Goal: Connect with others: Connect with others

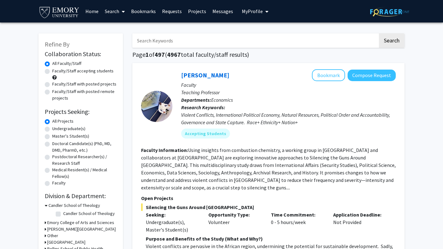
click at [248, 10] on span "My Profile" at bounding box center [252, 11] width 21 height 6
click at [58, 130] on label "Undergraduate(s)" at bounding box center [68, 129] width 33 height 7
click at [56, 130] on input "Undergraduate(s)" at bounding box center [54, 128] width 4 height 4
radio input "true"
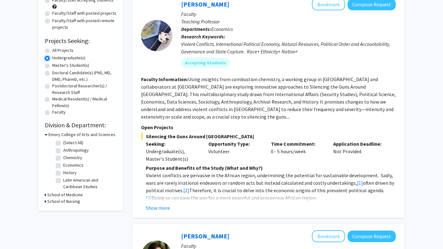
scroll to position [73, 0]
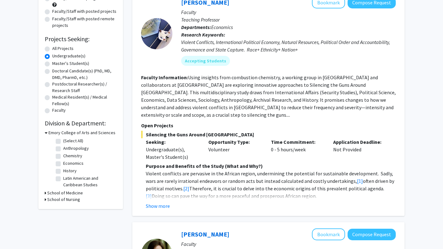
click at [77, 150] on label "Anthropology" at bounding box center [76, 148] width 26 height 7
click at [67, 149] on input "Anthropology" at bounding box center [65, 147] width 4 height 4
checkbox input "true"
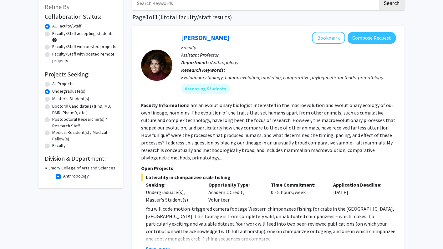
scroll to position [36, 0]
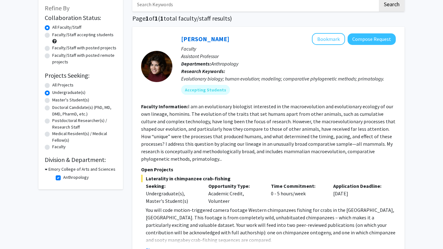
click at [56, 86] on label "All Projects" at bounding box center [62, 85] width 21 height 7
click at [56, 86] on input "All Projects" at bounding box center [54, 84] width 4 height 4
radio input "true"
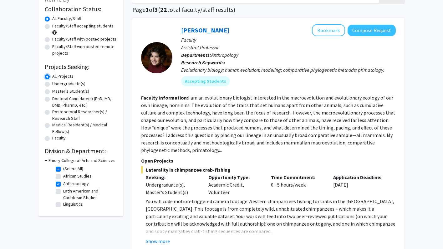
scroll to position [55, 0]
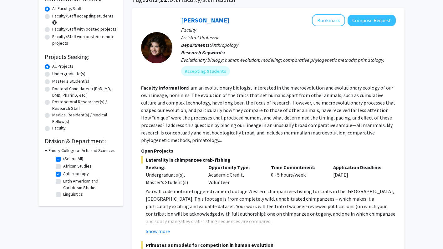
click at [63, 175] on label "Anthropology" at bounding box center [76, 174] width 26 height 7
click at [63, 175] on input "Anthropology" at bounding box center [65, 173] width 4 height 4
checkbox input "false"
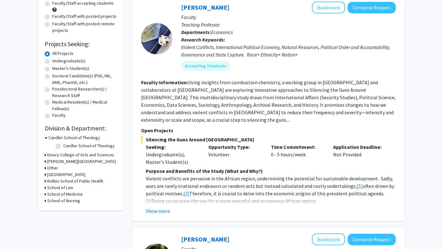
scroll to position [68, 0]
click at [47, 155] on h3 "Emory College of Arts and Sciences" at bounding box center [80, 155] width 67 height 7
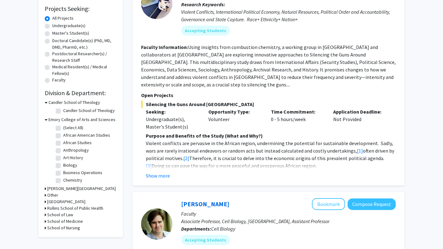
scroll to position [103, 0]
click at [63, 166] on label "Biology" at bounding box center [70, 165] width 14 height 7
click at [63, 166] on input "Biology" at bounding box center [65, 164] width 4 height 4
checkbox input "true"
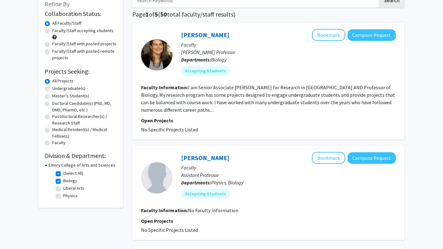
scroll to position [40, 0]
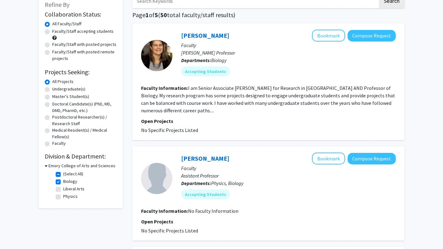
click at [63, 183] on label "Biology" at bounding box center [70, 182] width 14 height 7
click at [63, 183] on input "Biology" at bounding box center [65, 181] width 4 height 4
checkbox input "false"
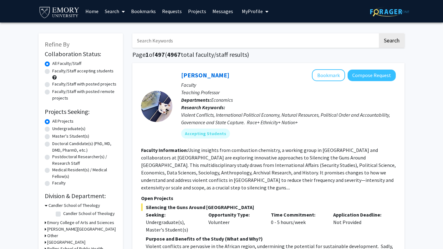
click at [257, 13] on span "My Profile" at bounding box center [252, 11] width 21 height 6
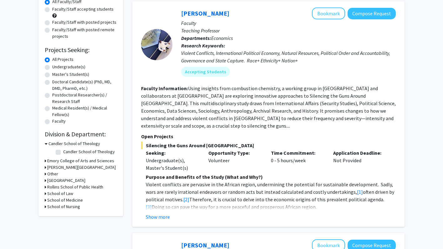
scroll to position [69, 0]
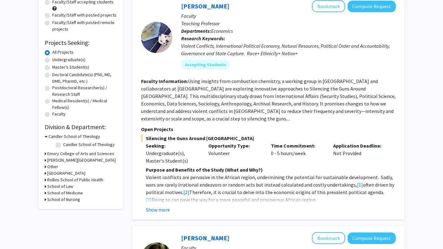
click at [60, 154] on h3 "Emory College of Arts and Sciences" at bounding box center [80, 154] width 67 height 7
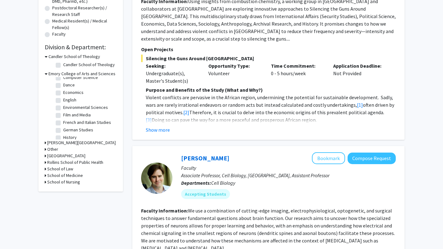
scroll to position [79, 0]
click at [70, 175] on h3 "School of Medicine" at bounding box center [65, 176] width 36 height 7
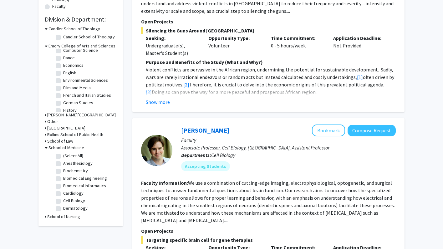
scroll to position [180, 0]
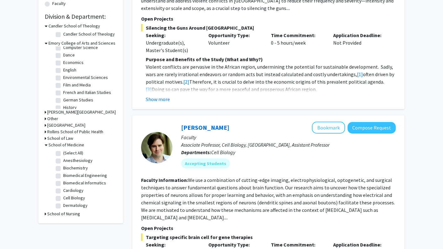
click at [74, 199] on label "Cell Biology" at bounding box center [74, 198] width 22 height 7
click at [67, 199] on input "Cell Biology" at bounding box center [65, 197] width 4 height 4
checkbox input "true"
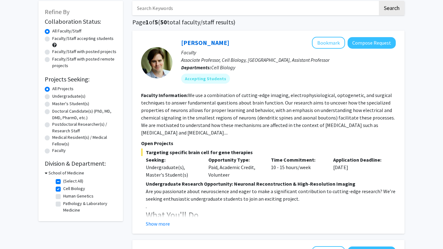
scroll to position [40, 0]
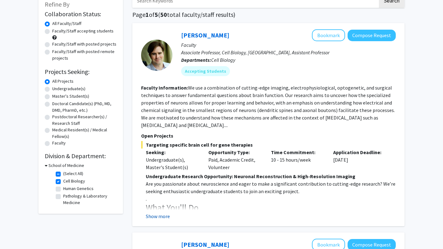
click at [157, 218] on button "Show more" at bounding box center [158, 217] width 24 height 8
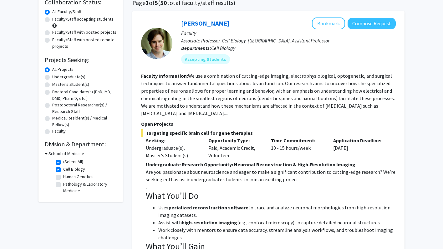
scroll to position [53, 0]
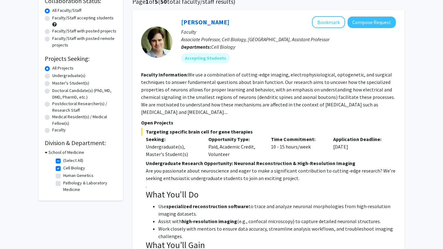
click at [165, 151] on div "Undergraduate(s), Master's Student(s)" at bounding box center [172, 150] width 53 height 15
click at [184, 100] on fg-read-more "We use a combination of cutting-edge imaging, electrophysiological, optogenetic…" at bounding box center [268, 94] width 254 height 44
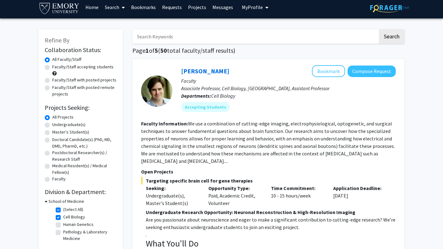
scroll to position [5, 0]
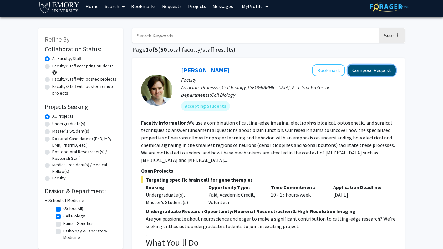
click at [366, 70] on button "Compose Request" at bounding box center [371, 71] width 48 height 12
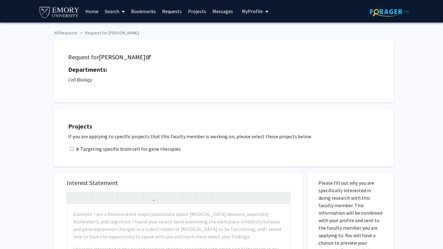
click at [44, 76] on div "All Requests Request for [PERSON_NAME] Request for [PERSON_NAME] Departments: C…" at bounding box center [221, 248] width 443 height 451
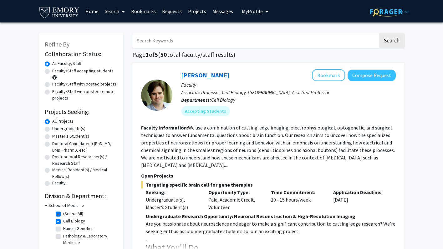
scroll to position [11, 0]
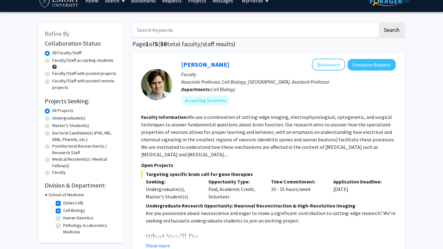
click at [165, 130] on fg-read-more "We use a combination of cutting-edge imaging, electrophysiological, optogenetic…" at bounding box center [268, 136] width 254 height 44
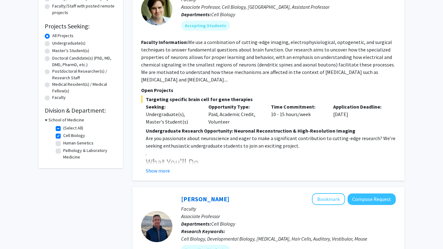
scroll to position [81, 0]
